Goal: Information Seeking & Learning: Learn about a topic

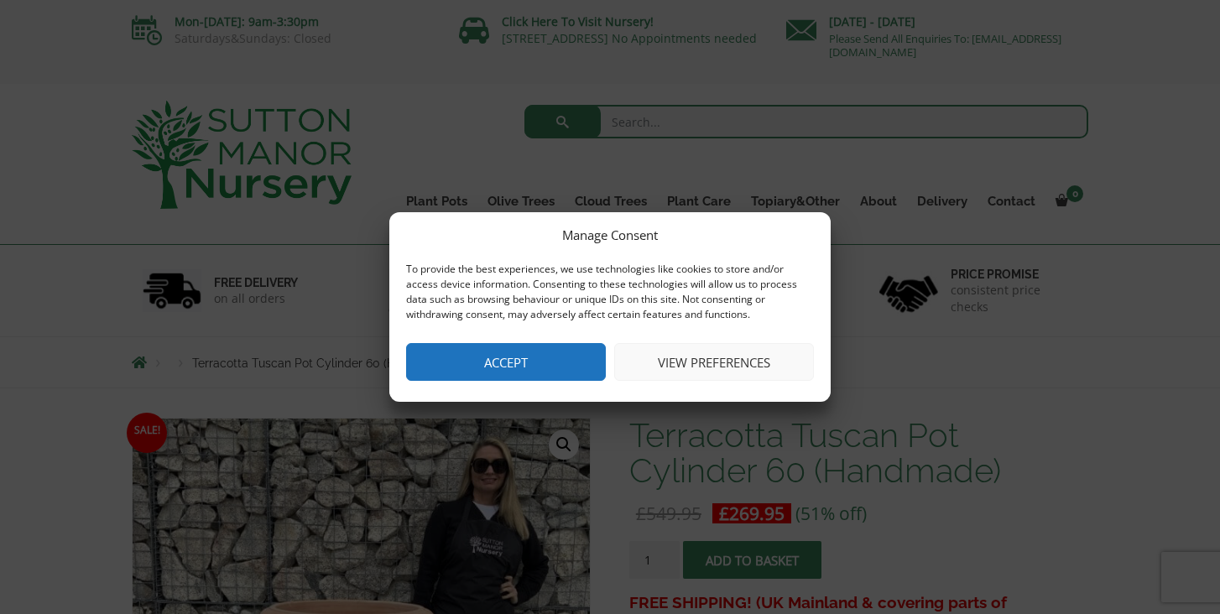
click at [522, 369] on button "Accept" at bounding box center [506, 362] width 200 height 38
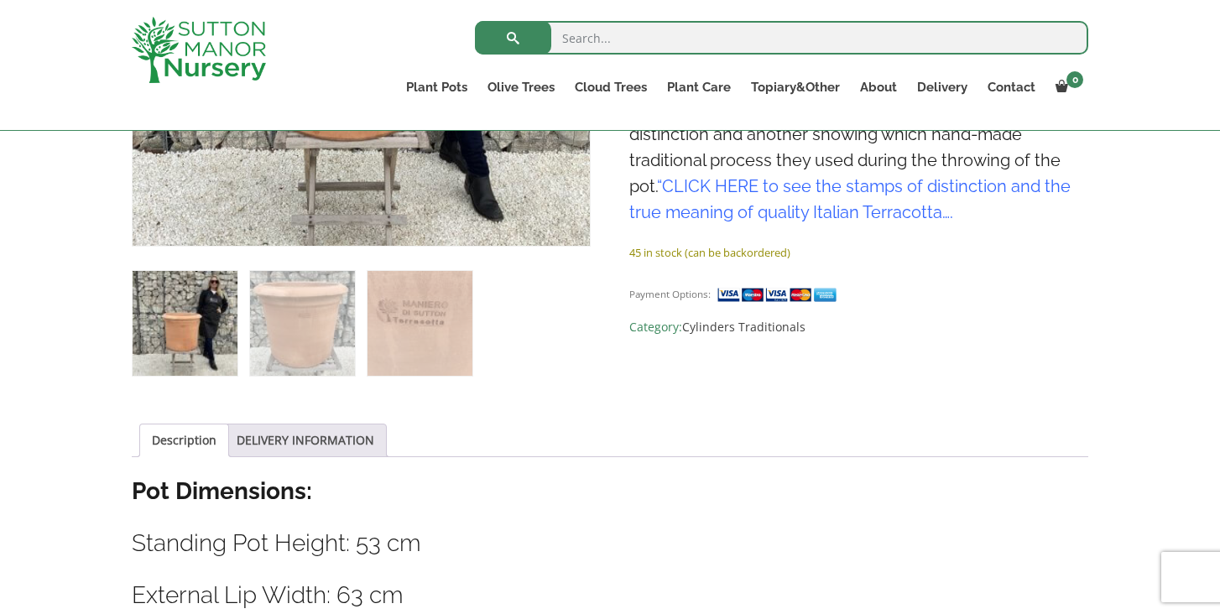
scroll to position [601, 0]
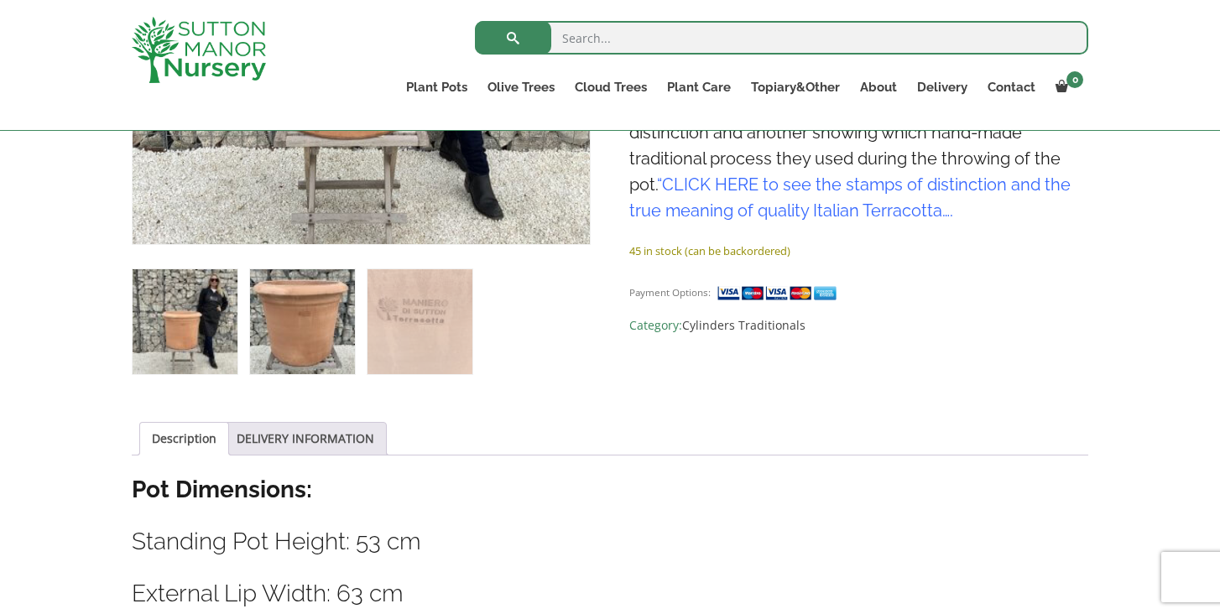
click at [333, 334] on img at bounding box center [302, 321] width 105 height 105
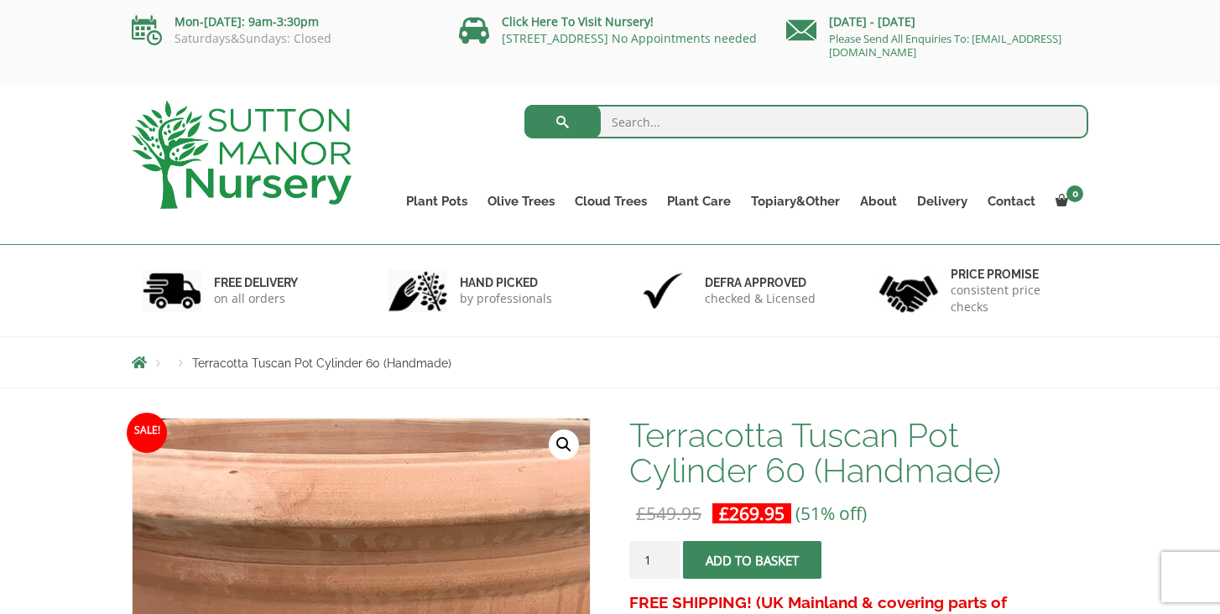
scroll to position [0, 0]
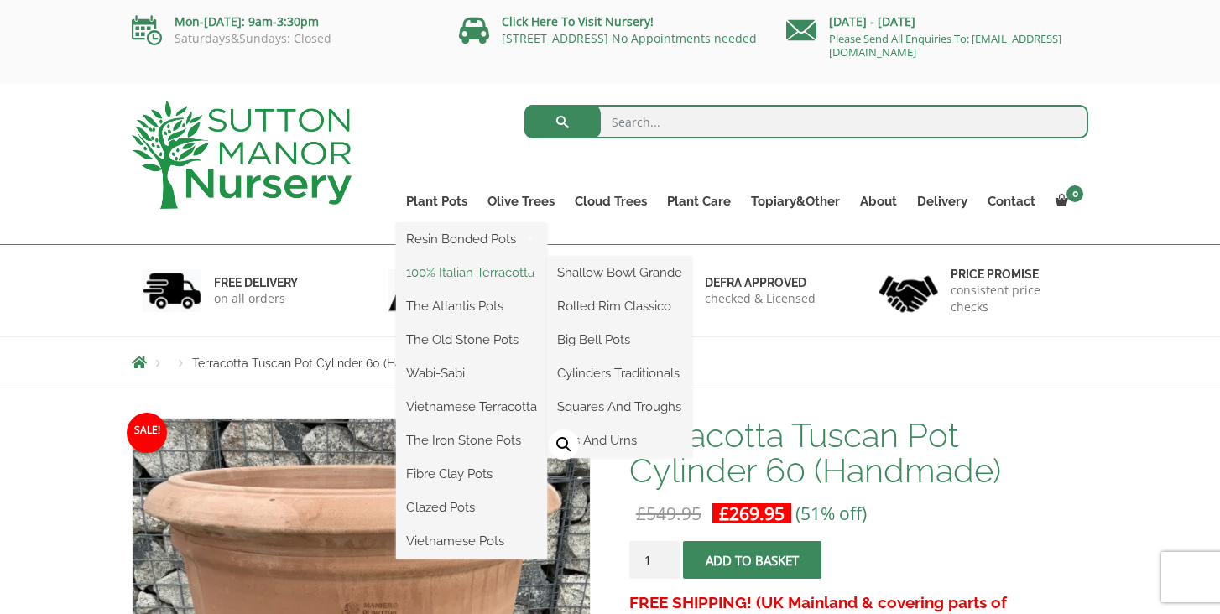
click at [455, 268] on link "100% Italian Terracotta" at bounding box center [471, 272] width 151 height 25
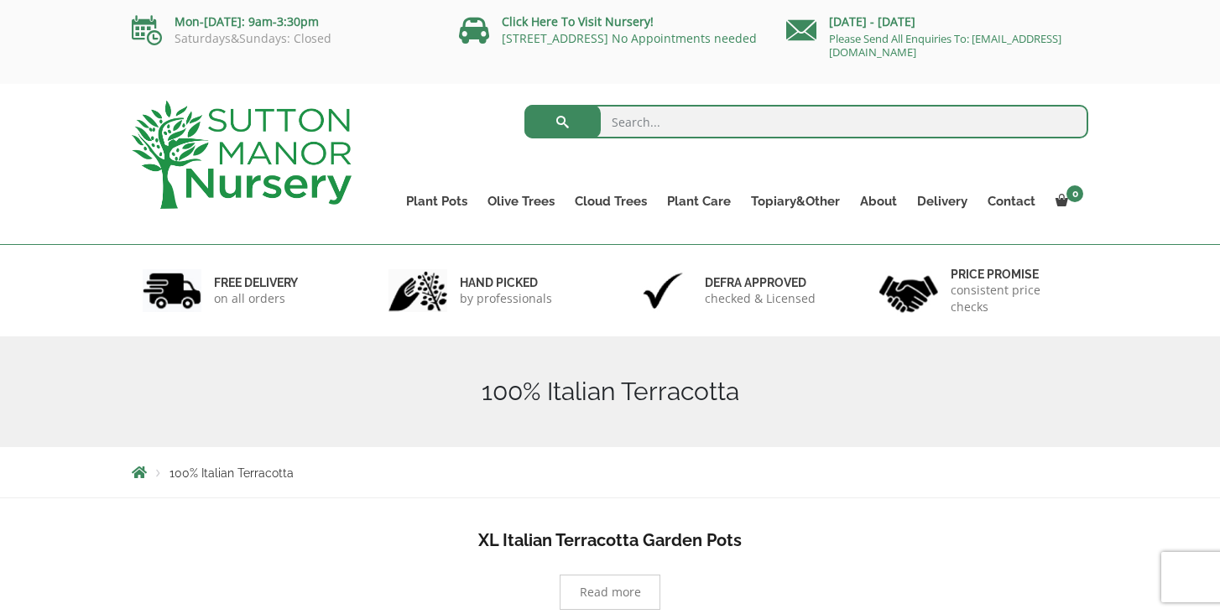
click at [636, 116] on input "search" at bounding box center [806, 122] width 565 height 34
click at [679, 124] on input "terracotta" at bounding box center [806, 122] width 565 height 34
type input "terracotta pots"
click at [562, 122] on button "submit" at bounding box center [562, 122] width 76 height 34
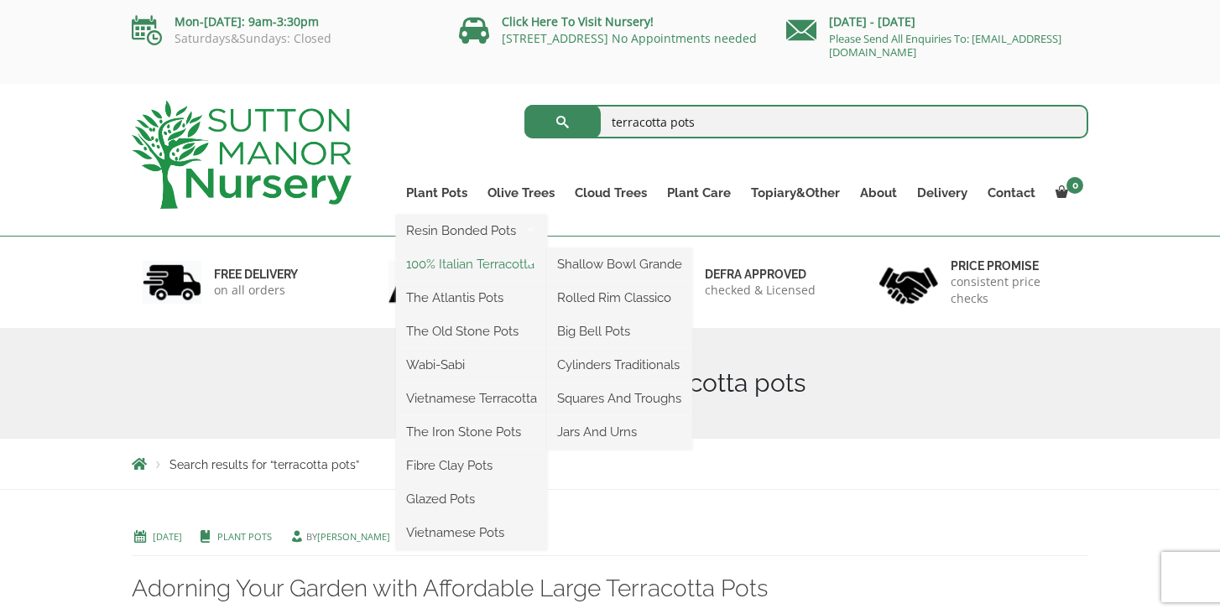
click at [459, 266] on link "100% Italian Terracotta" at bounding box center [471, 264] width 151 height 25
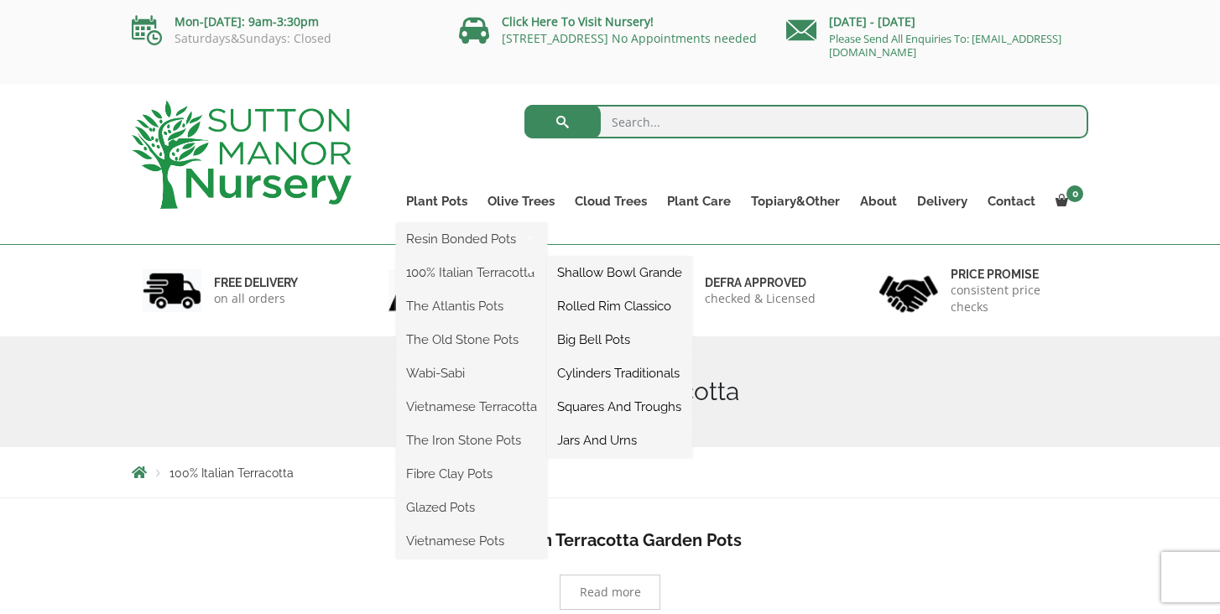
click at [576, 307] on link "Rolled Rim Classico" at bounding box center [619, 306] width 145 height 25
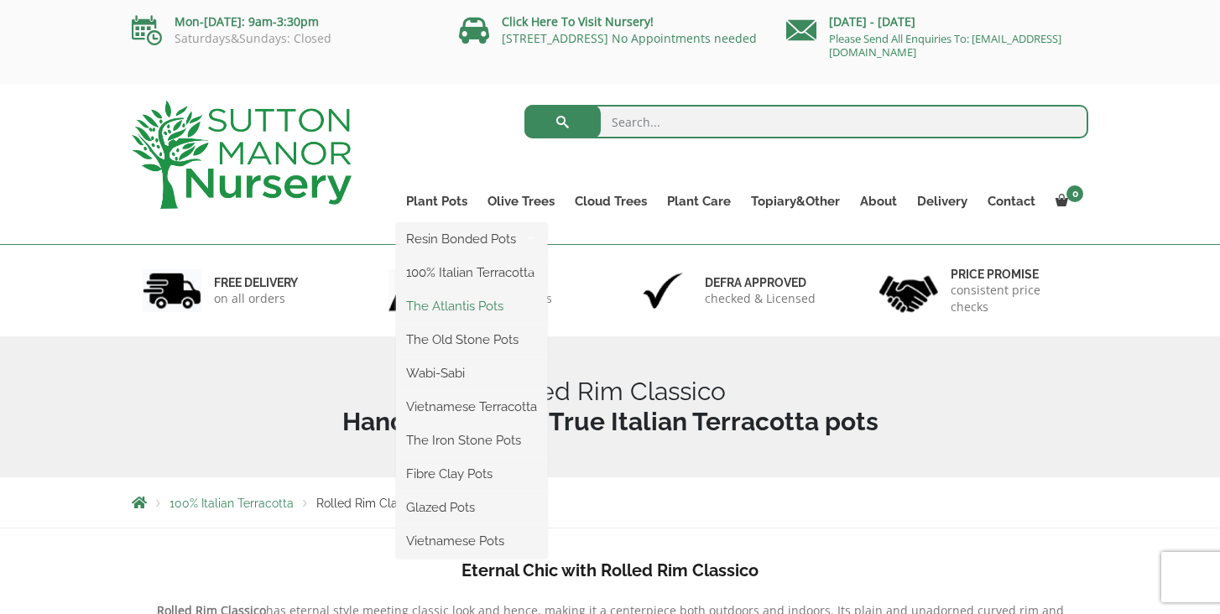
click at [437, 303] on link "The Atlantis Pots" at bounding box center [471, 306] width 151 height 25
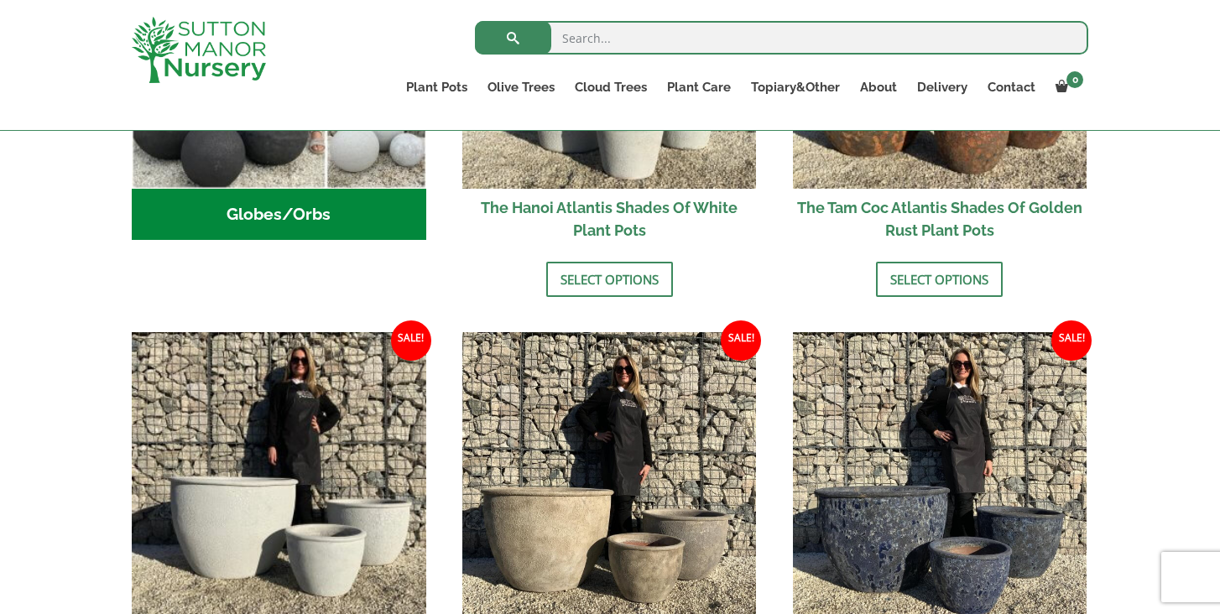
scroll to position [767, 0]
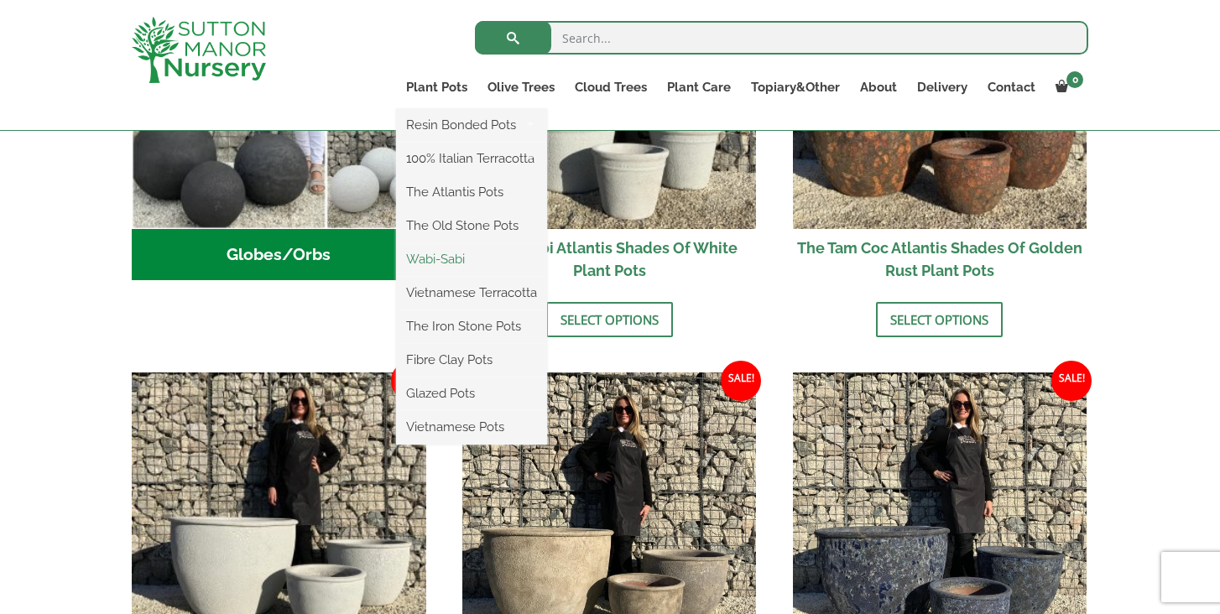
click at [440, 262] on link "Wabi-Sabi" at bounding box center [471, 259] width 151 height 25
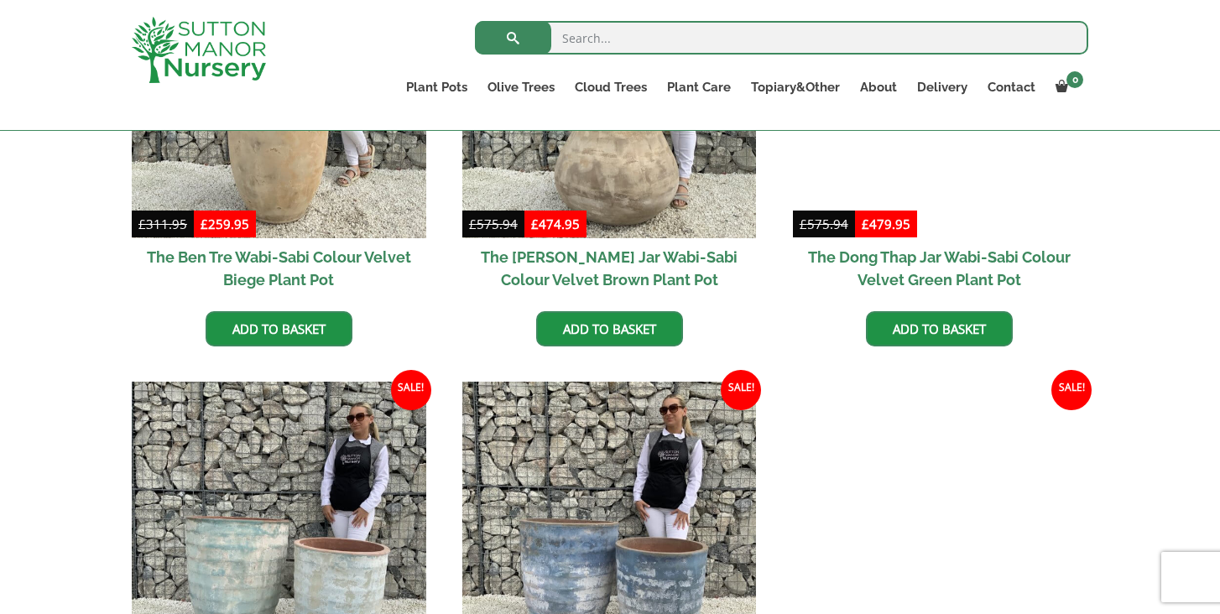
scroll to position [1058, 0]
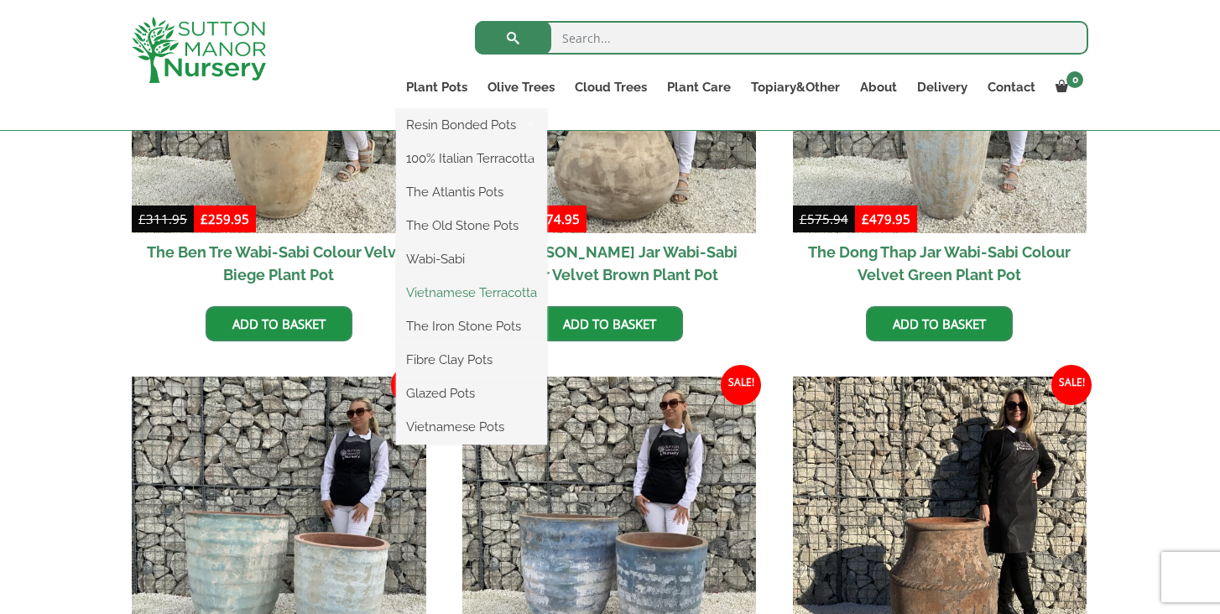
click at [449, 287] on link "Vietnamese Terracotta" at bounding box center [471, 292] width 151 height 25
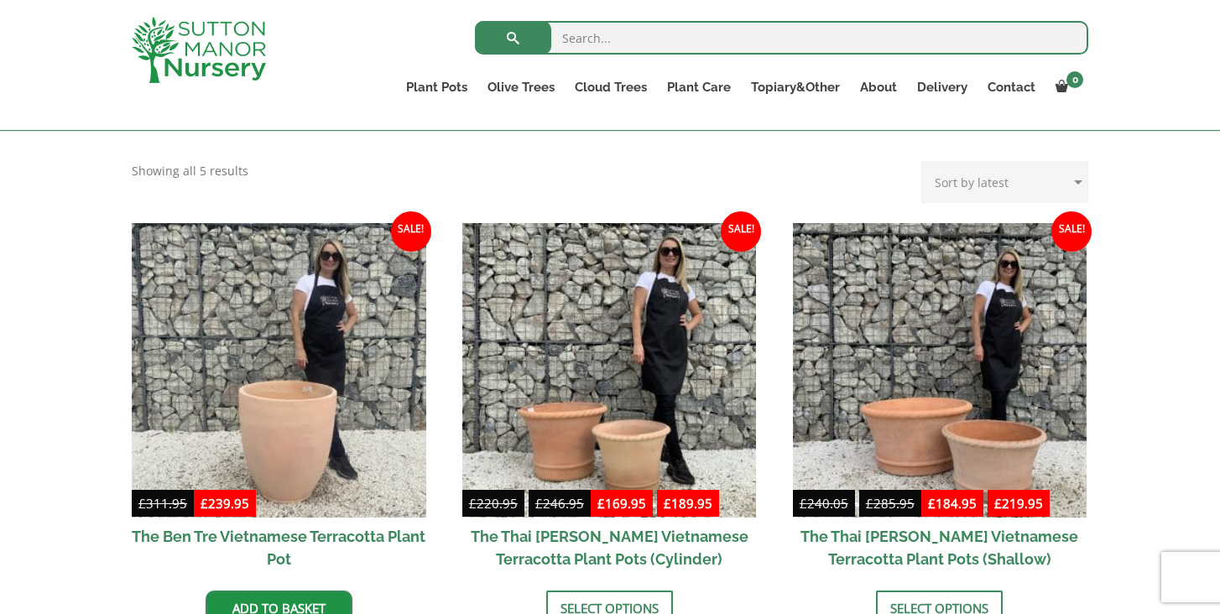
scroll to position [336, 0]
